Goal: Transaction & Acquisition: Download file/media

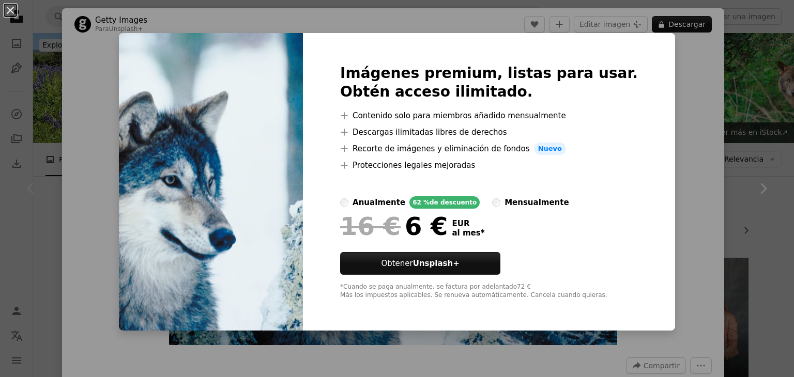
click at [649, 100] on div "An X shape Imágenes premium, listas para usar. Obtén acceso ilimitado. A plus s…" at bounding box center [397, 188] width 794 height 377
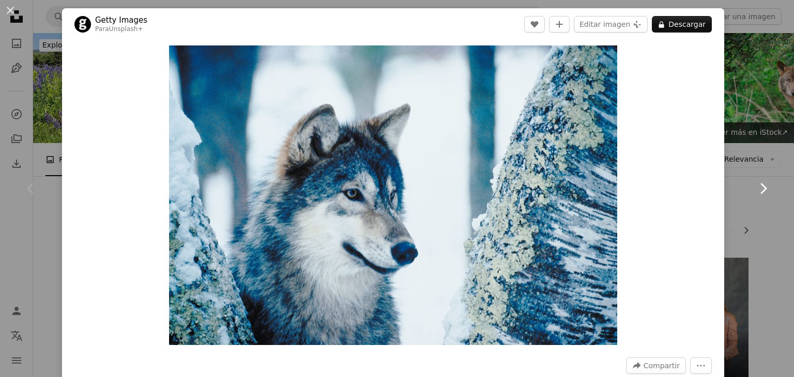
click at [771, 212] on link "Chevron right" at bounding box center [763, 188] width 62 height 99
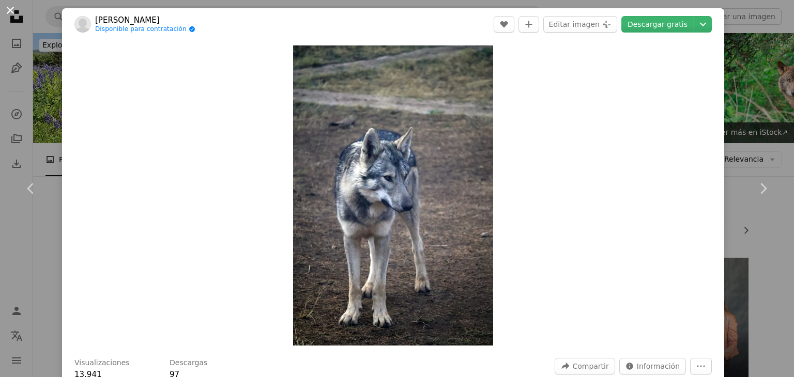
click at [12, 11] on button "An X shape" at bounding box center [10, 10] width 12 height 12
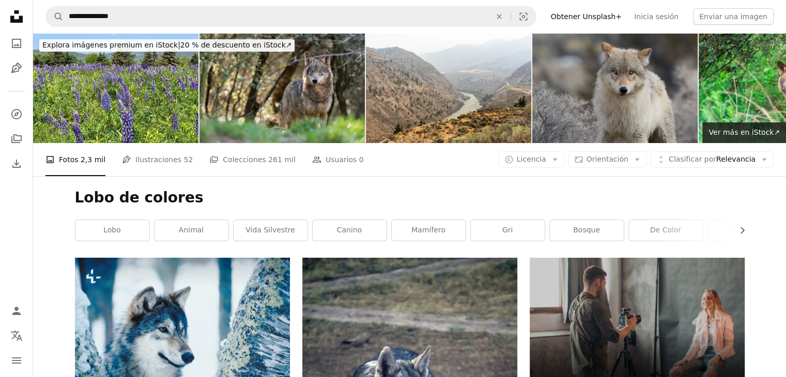
click at [594, 80] on img at bounding box center [615, 88] width 165 height 110
click at [596, 99] on img at bounding box center [615, 88] width 165 height 110
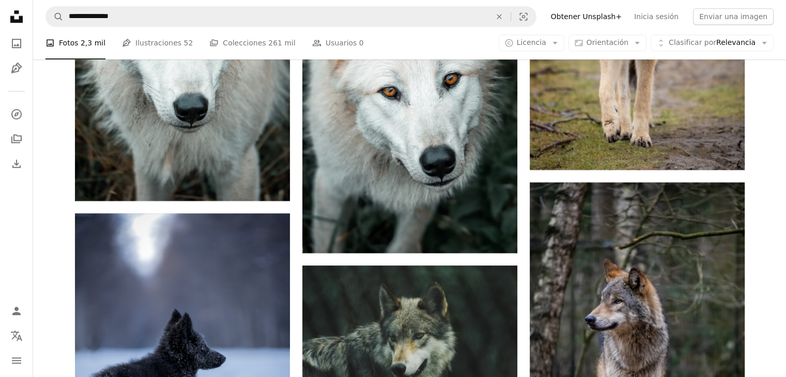
scroll to position [1003, 0]
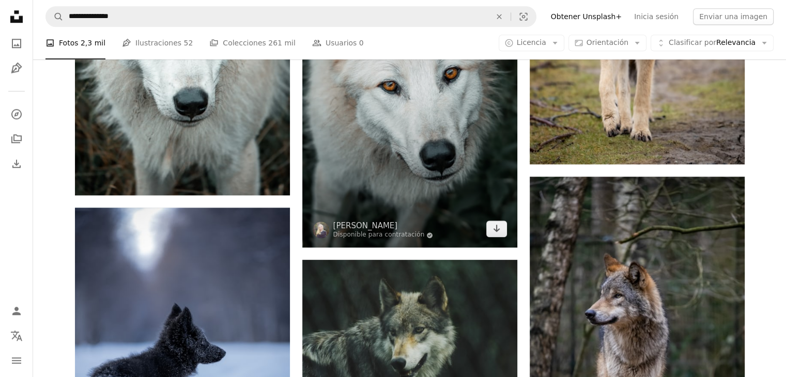
click at [430, 143] on img at bounding box center [409, 86] width 215 height 323
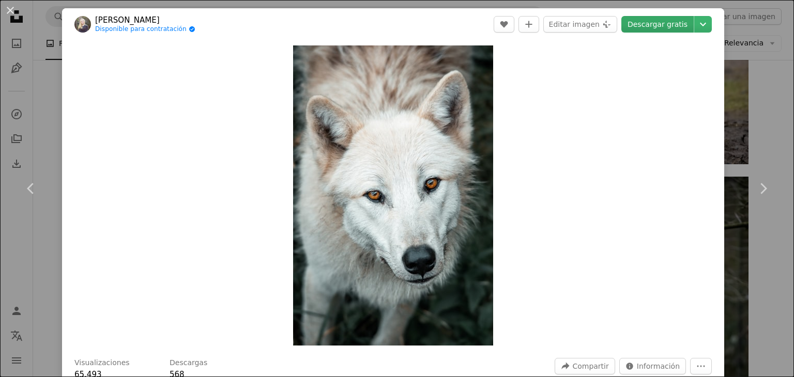
click at [658, 24] on link "Descargar gratis" at bounding box center [657, 24] width 72 height 17
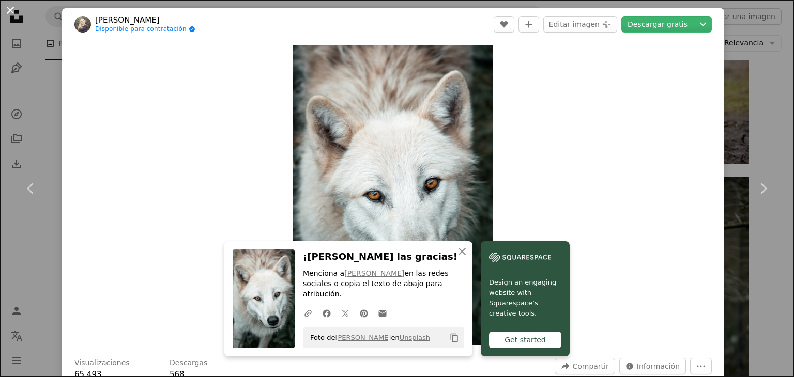
click at [11, 11] on button "An X shape" at bounding box center [10, 10] width 12 height 12
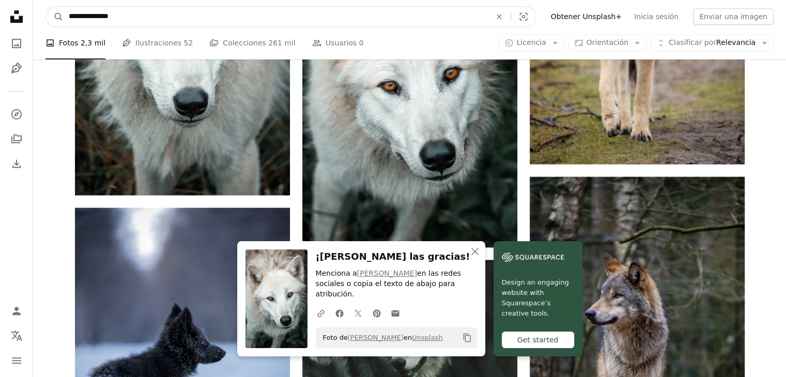
click at [228, 13] on input "**********" at bounding box center [276, 17] width 424 height 20
type input "*"
type input "**********"
click at [46, 7] on button "A magnifying glass" at bounding box center [55, 17] width 18 height 20
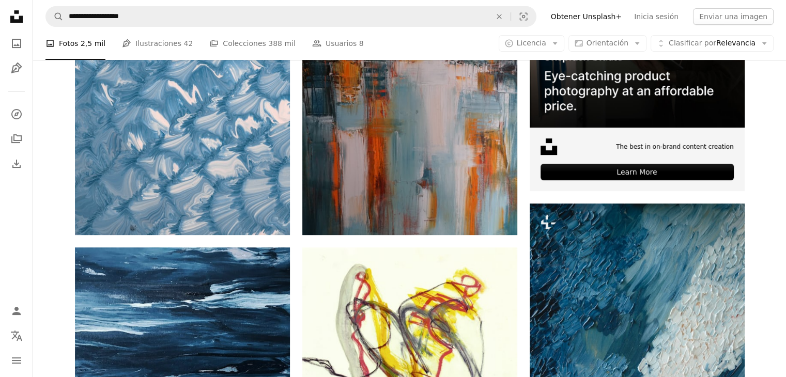
scroll to position [364, 0]
